Goal: Task Accomplishment & Management: Manage account settings

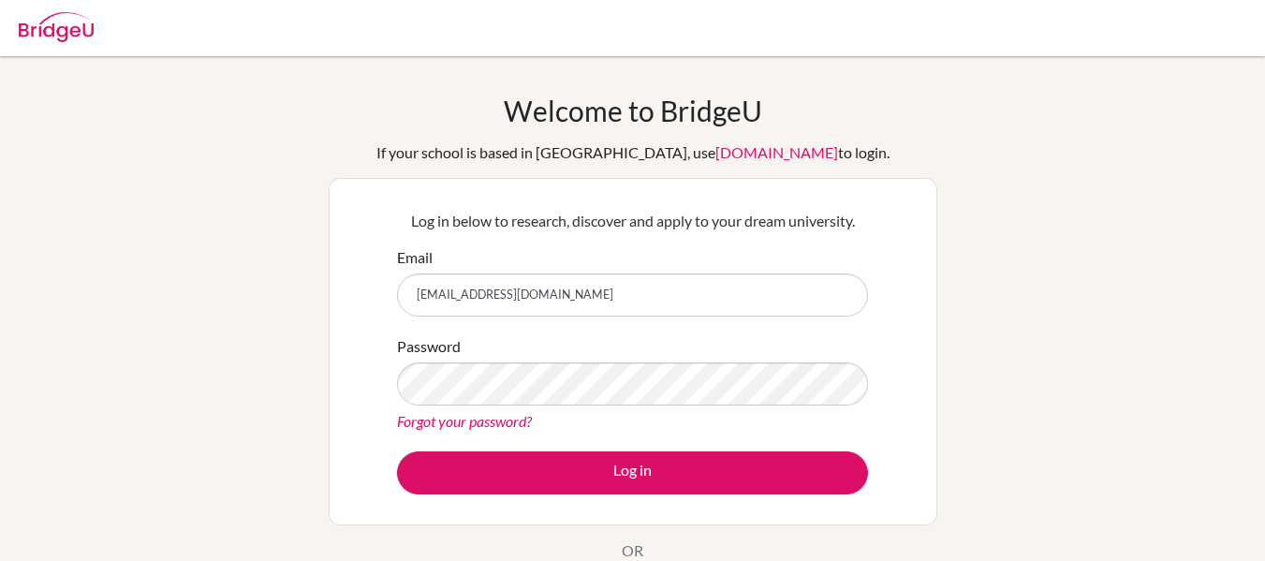
click at [470, 427] on link "Forgot your password?" at bounding box center [464, 421] width 135 height 18
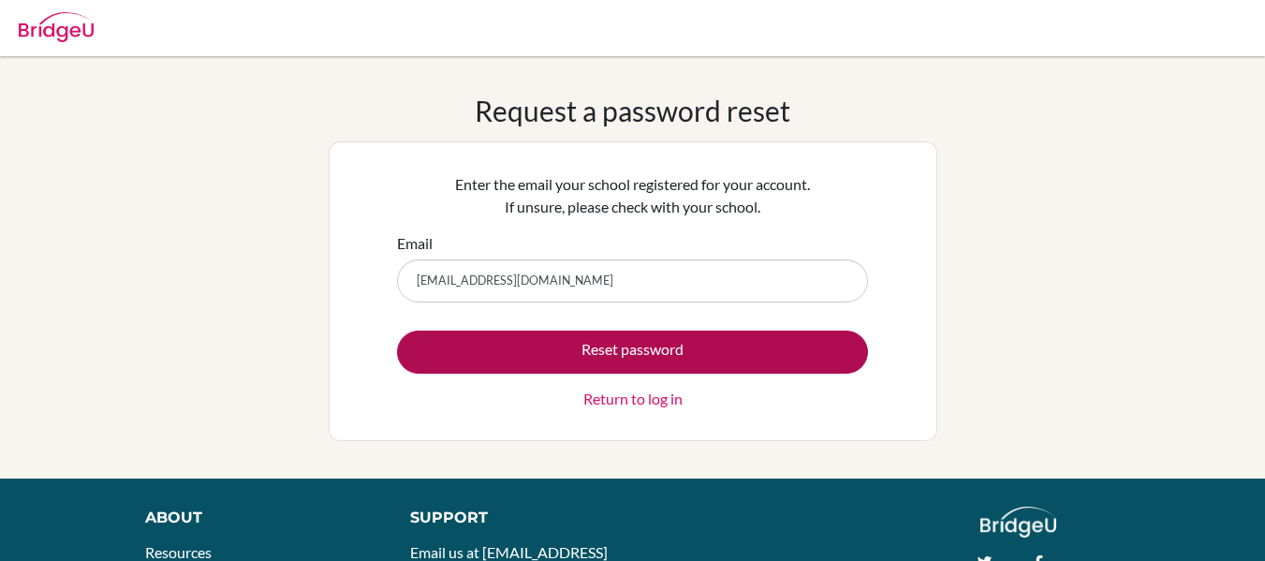
type input "180125@iss.school.fj"
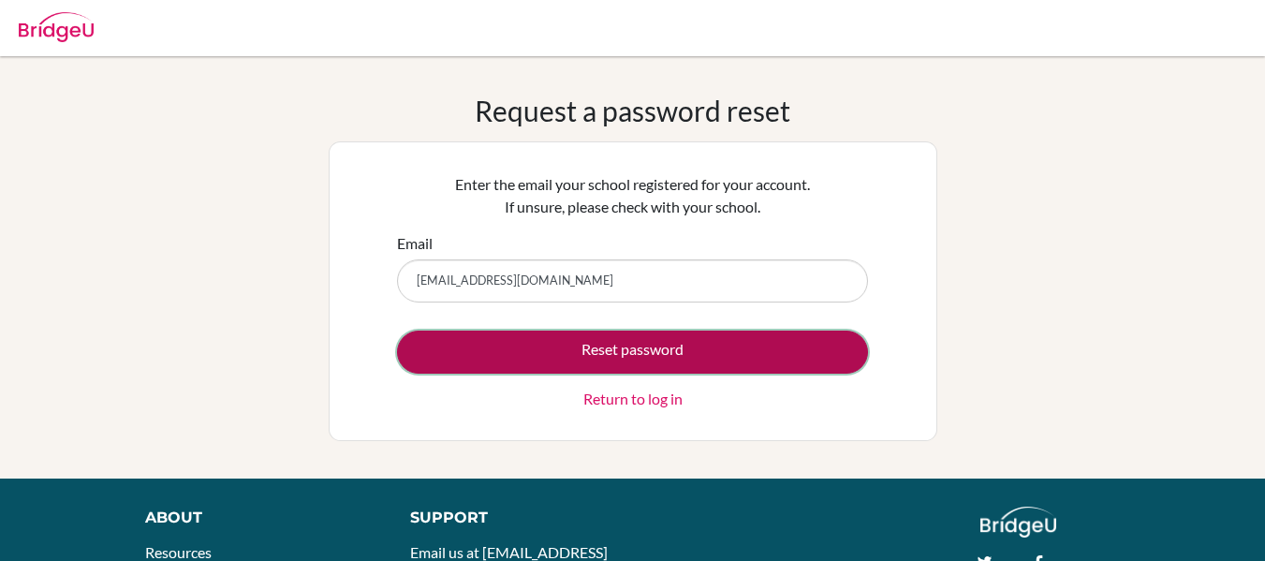
click at [654, 345] on button "Reset password" at bounding box center [632, 352] width 471 height 43
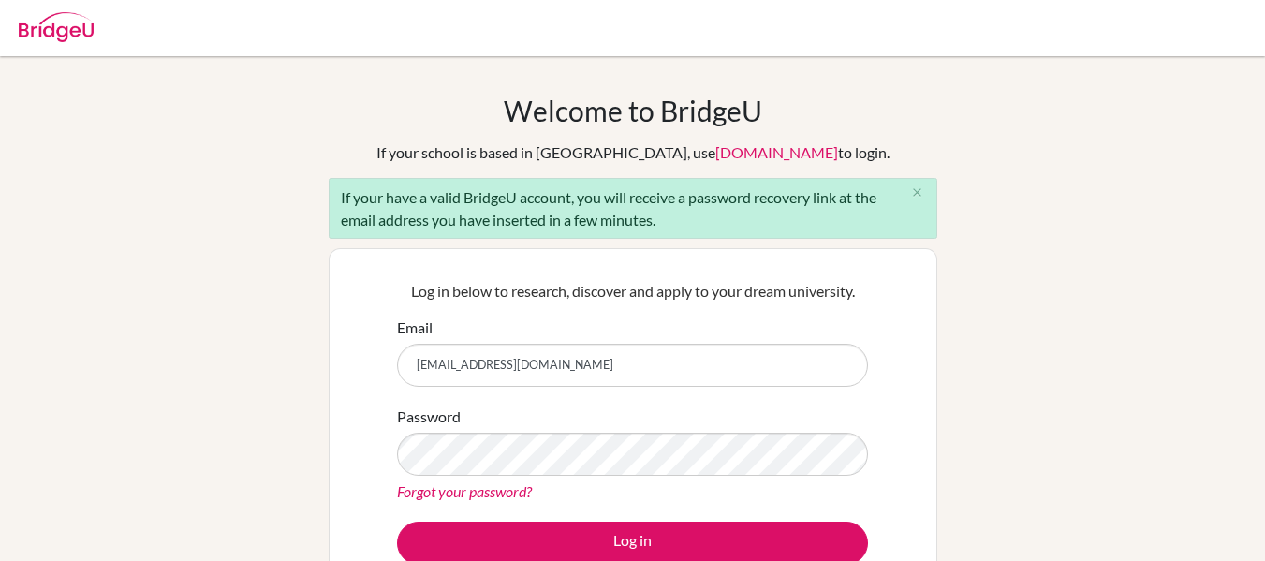
type input "180125@iss.school.fj"
click at [317, 360] on div "Welcome to BridgeU If your school is based in China, use app.bridge-u.com.cn to…" at bounding box center [632, 435] width 1265 height 683
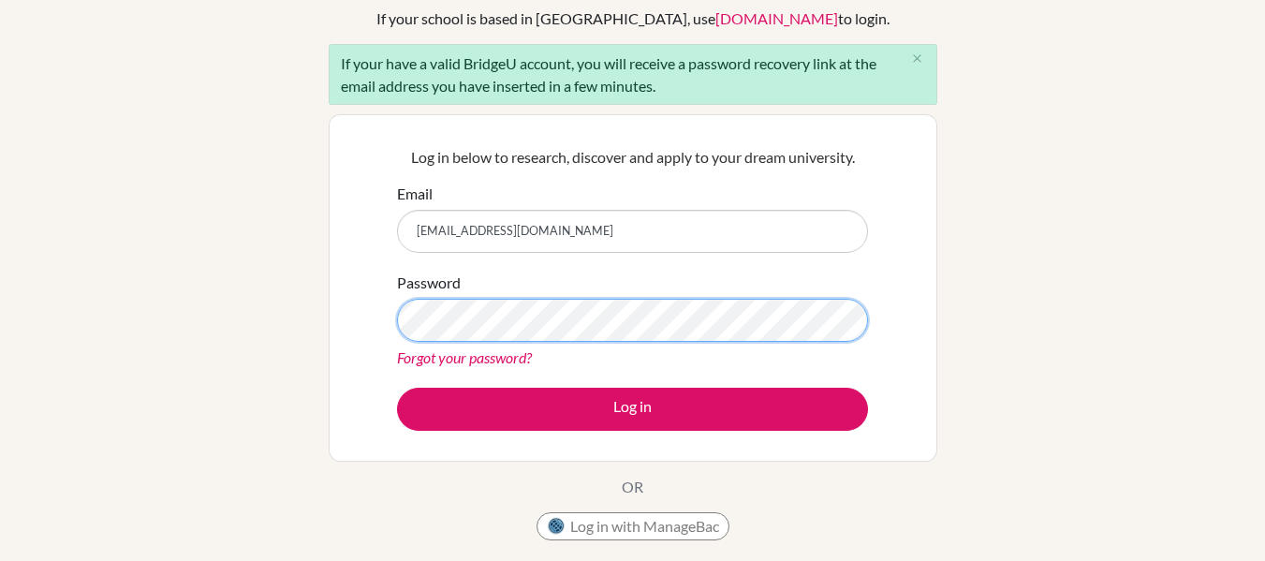
scroll to position [135, 0]
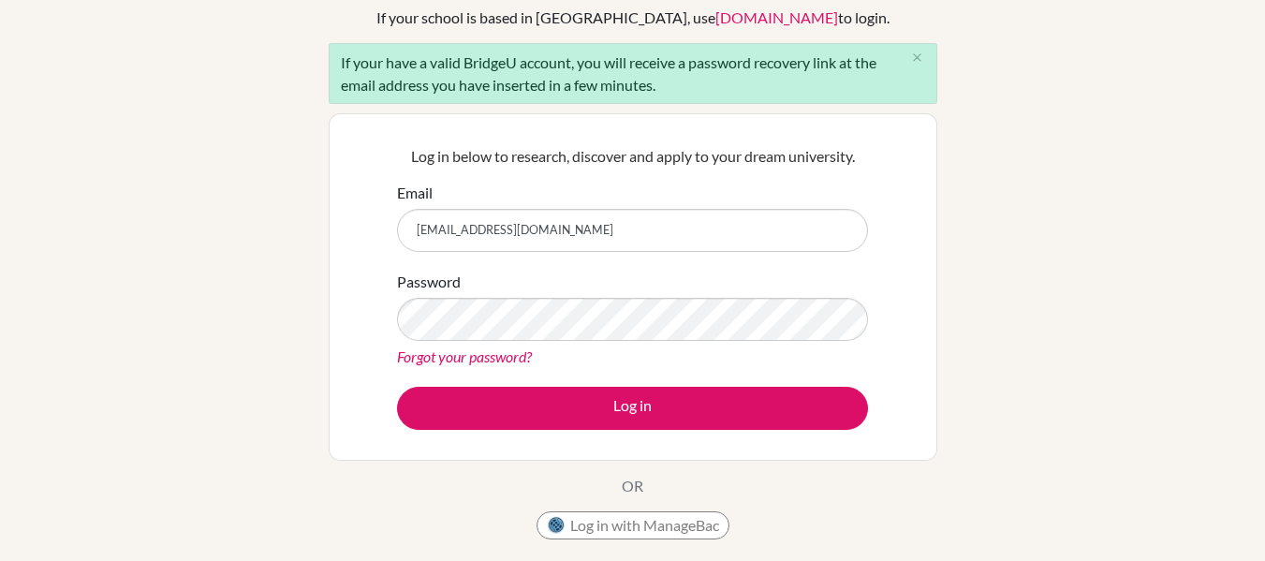
click at [478, 361] on link "Forgot your password?" at bounding box center [464, 356] width 135 height 18
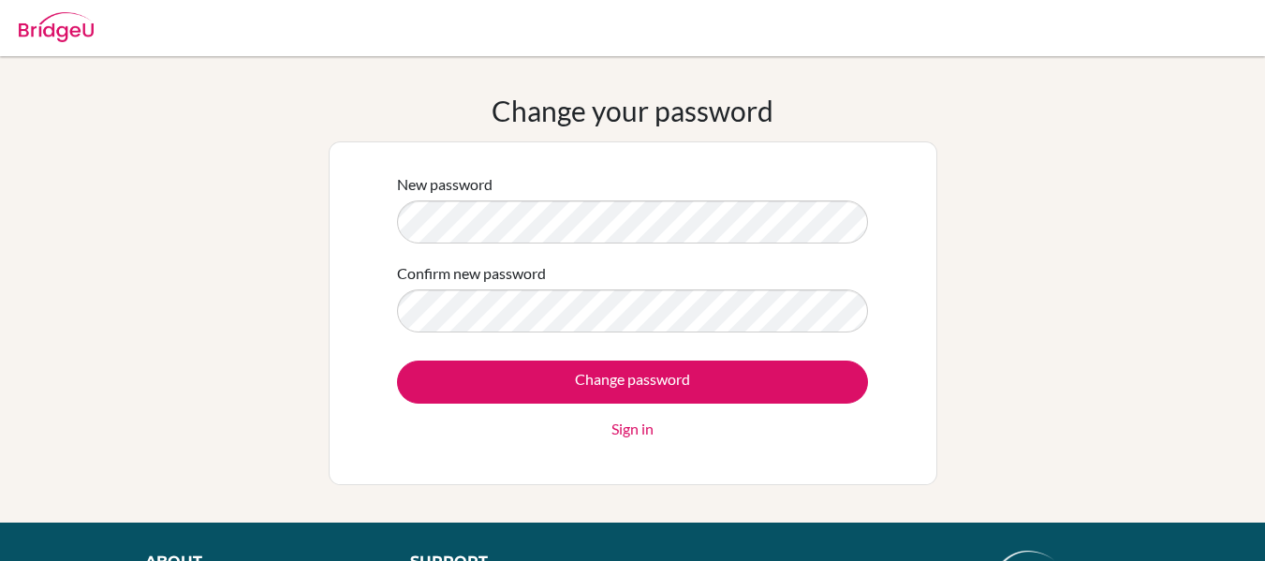
click at [368, 263] on div "New password Confirm new password Change password Sign in" at bounding box center [633, 313] width 609 height 344
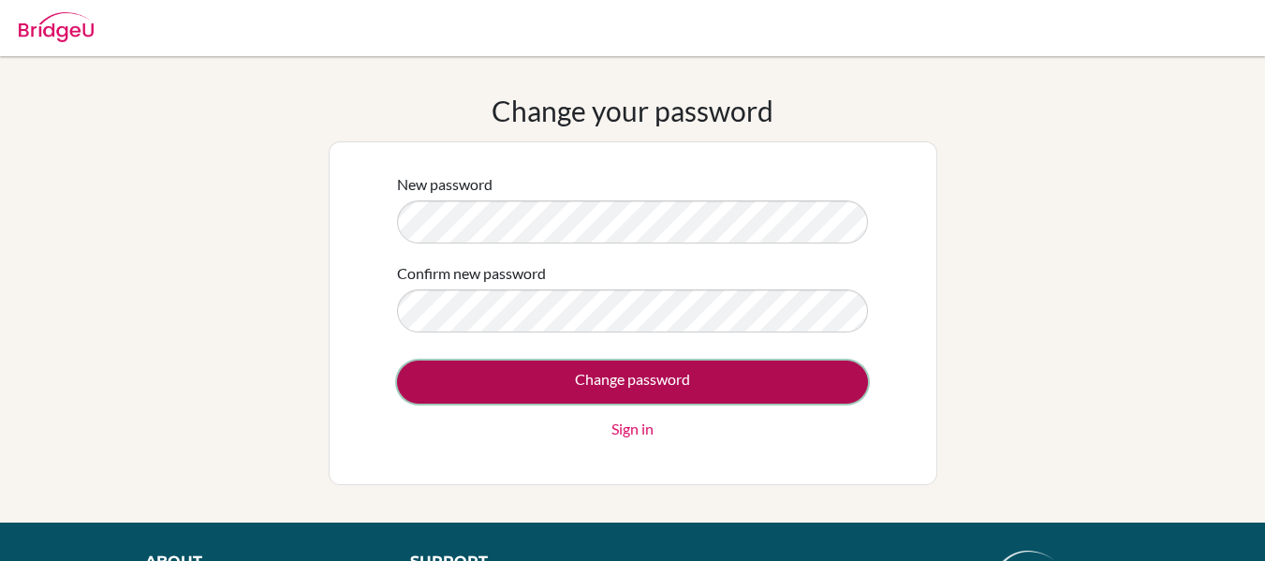
click at [588, 389] on input "Change password" at bounding box center [632, 381] width 471 height 43
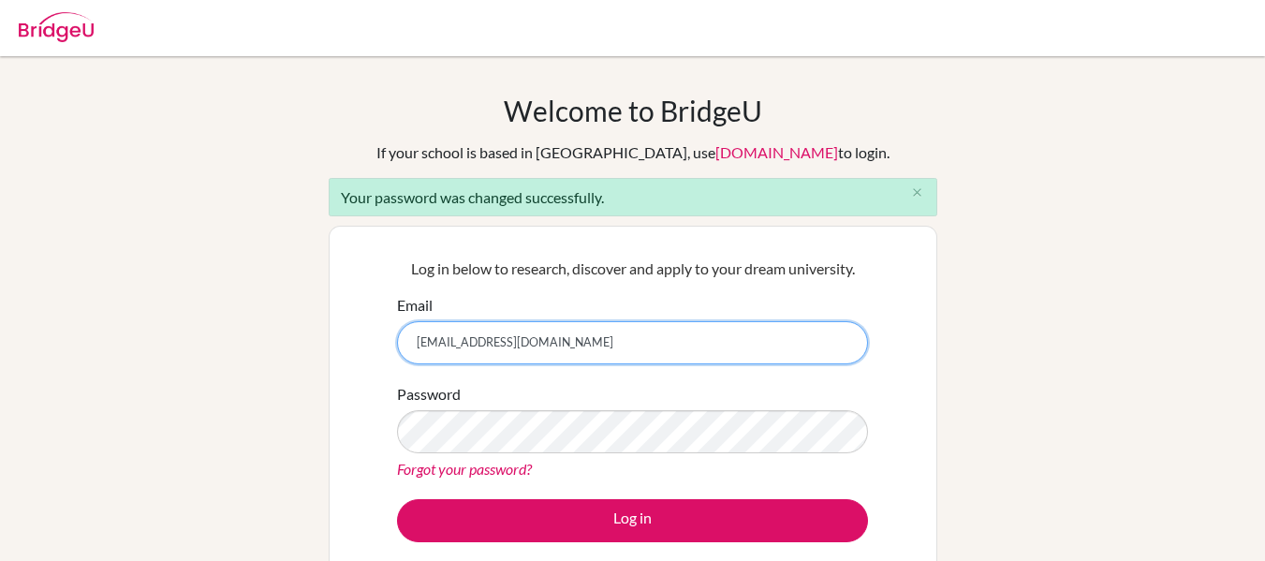
type input "[EMAIL_ADDRESS][DOMAIN_NAME]"
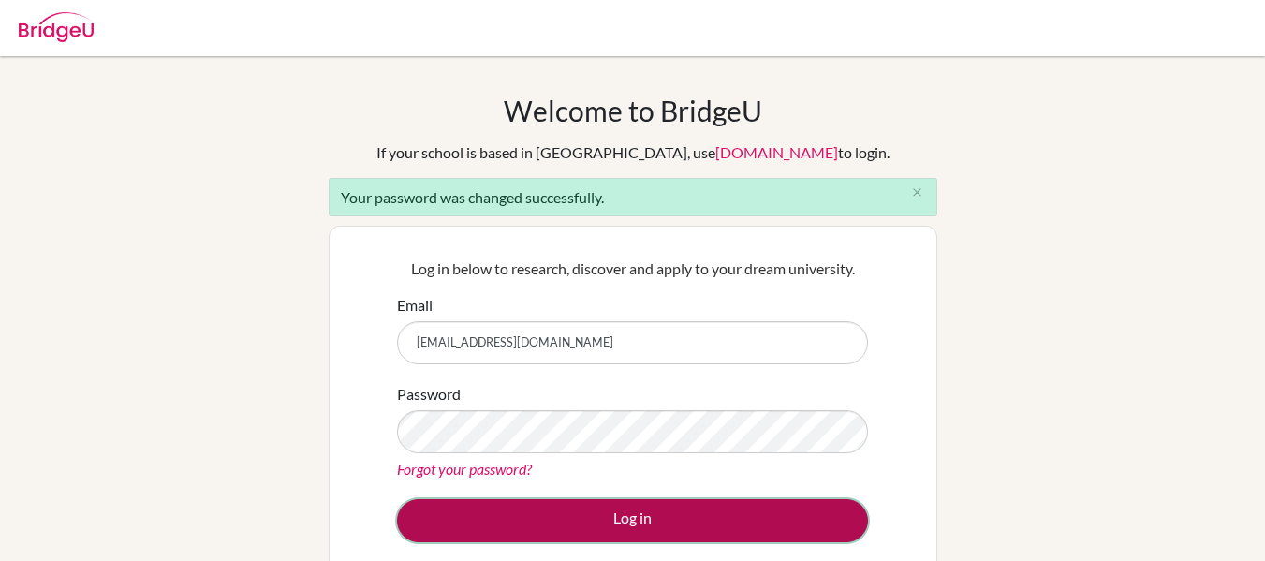
click at [529, 516] on button "Log in" at bounding box center [632, 520] width 471 height 43
